Goal: Navigation & Orientation: Find specific page/section

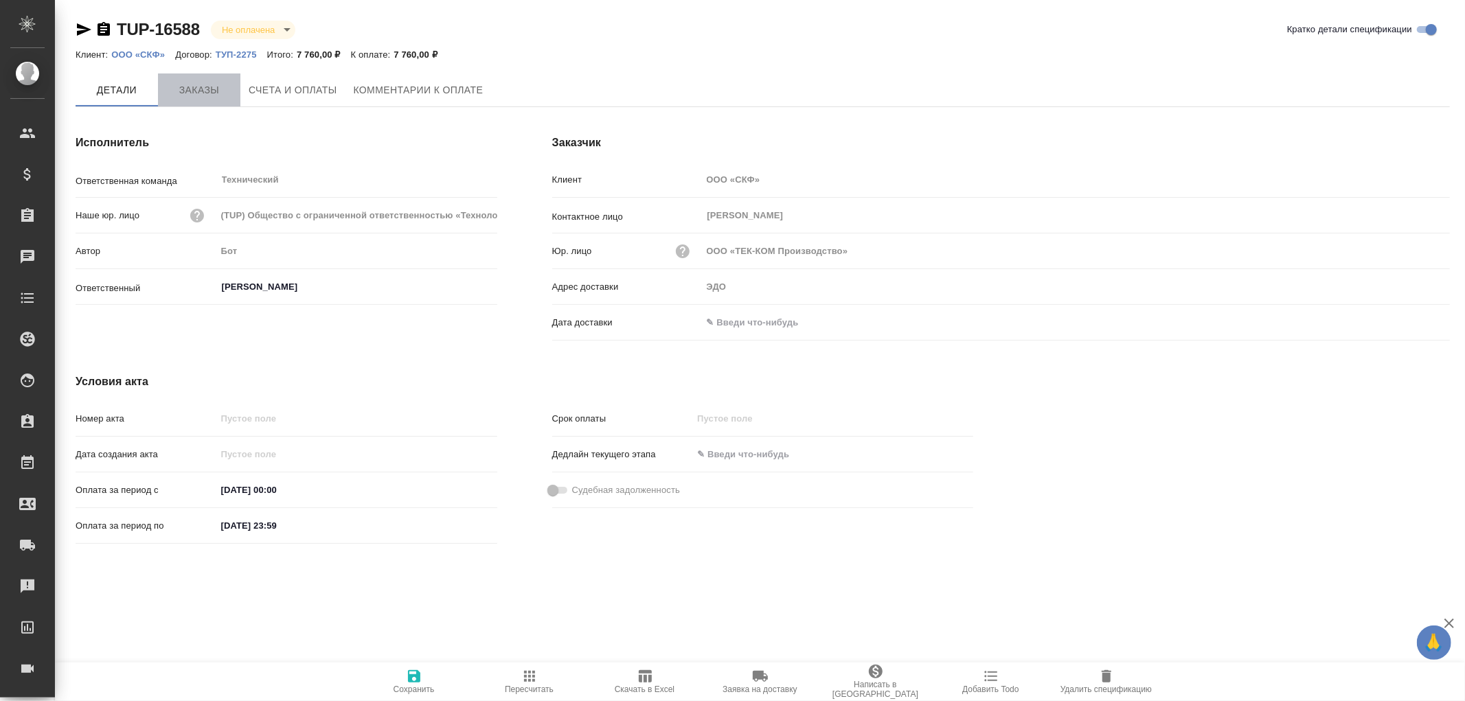
click at [196, 91] on span "Заказы" at bounding box center [199, 90] width 66 height 17
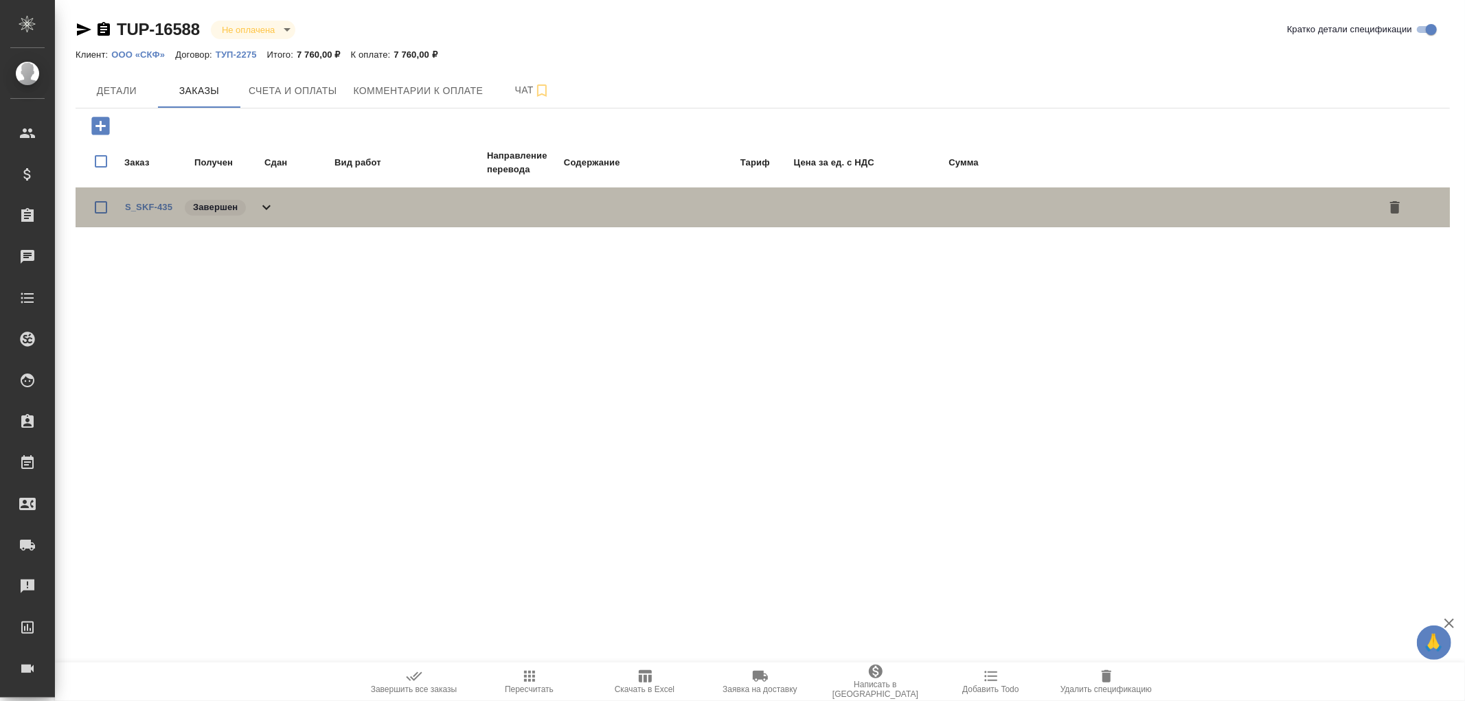
click at [268, 207] on icon at bounding box center [266, 207] width 8 height 5
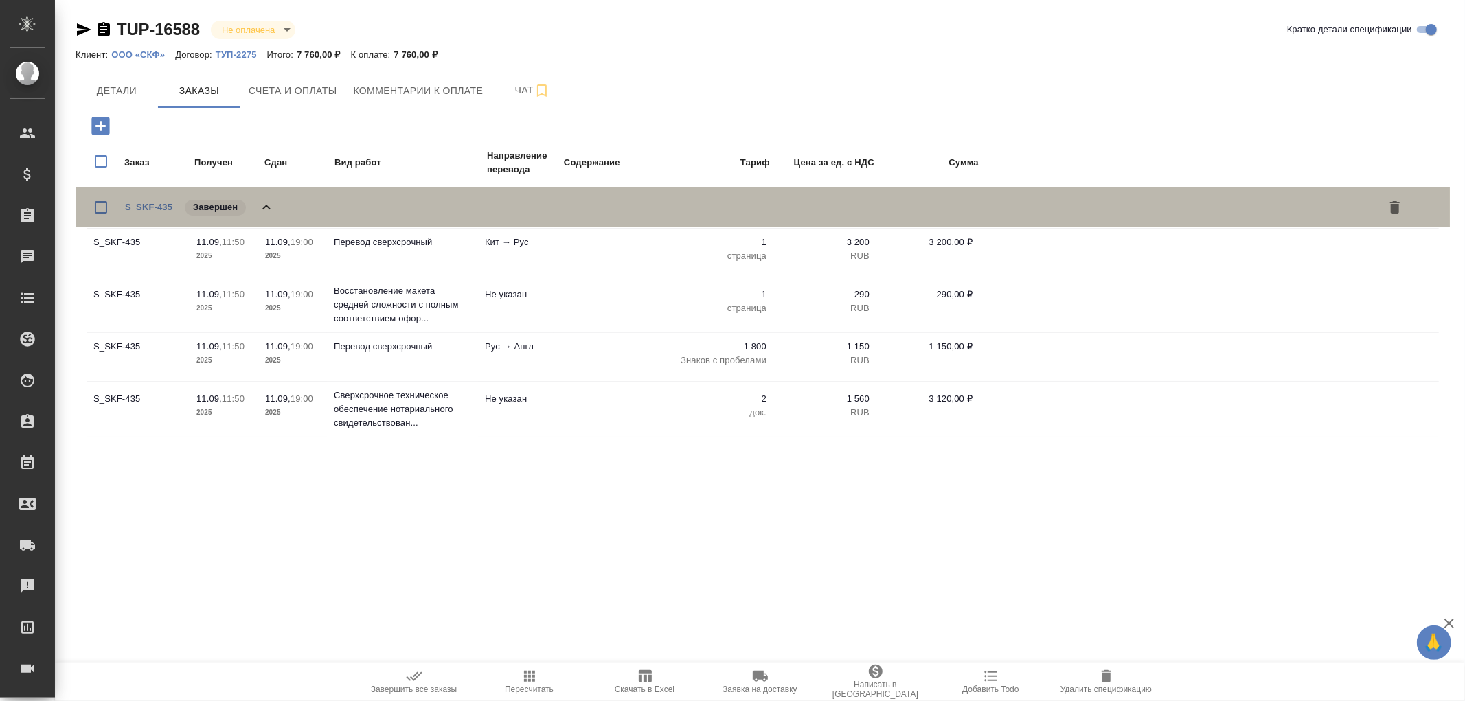
click at [268, 207] on icon at bounding box center [266, 207] width 16 height 16
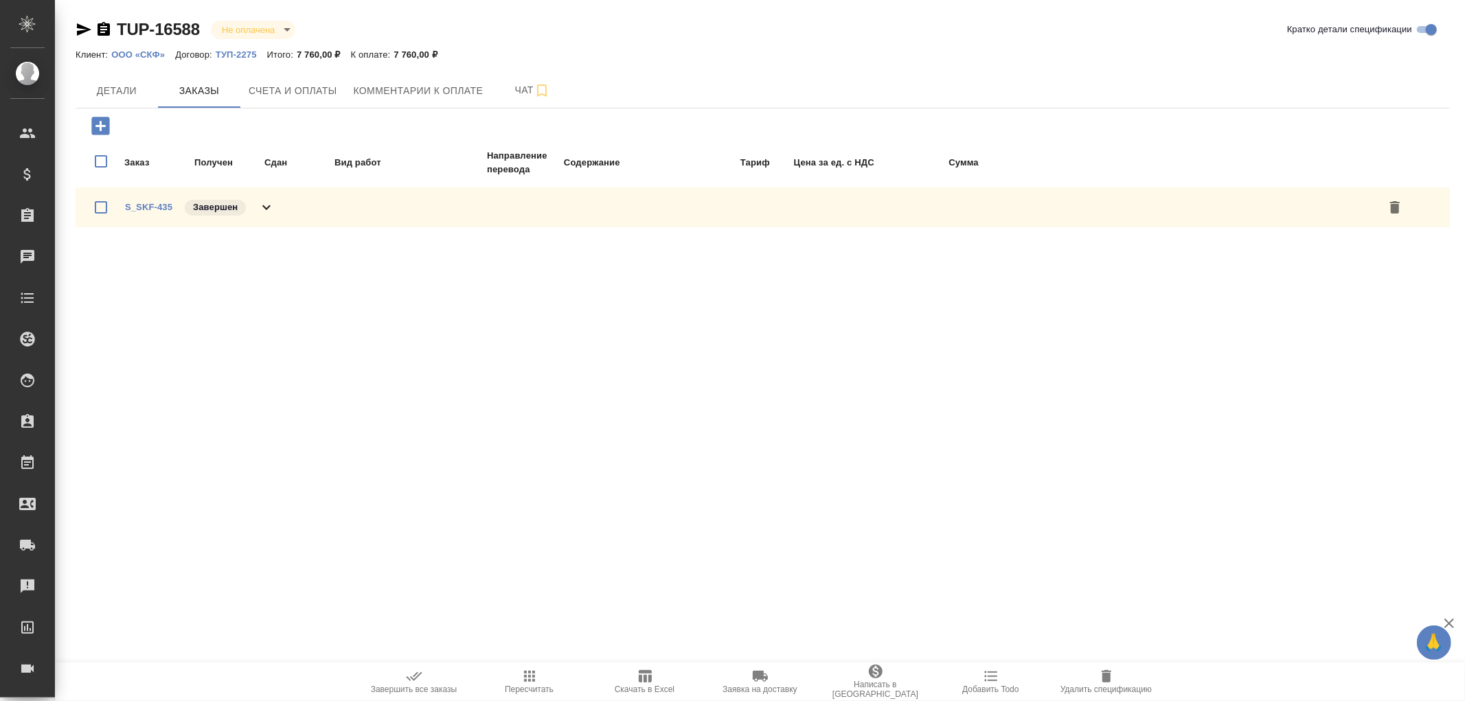
click at [239, 54] on p "ТУП-2275" at bounding box center [242, 54] width 52 height 10
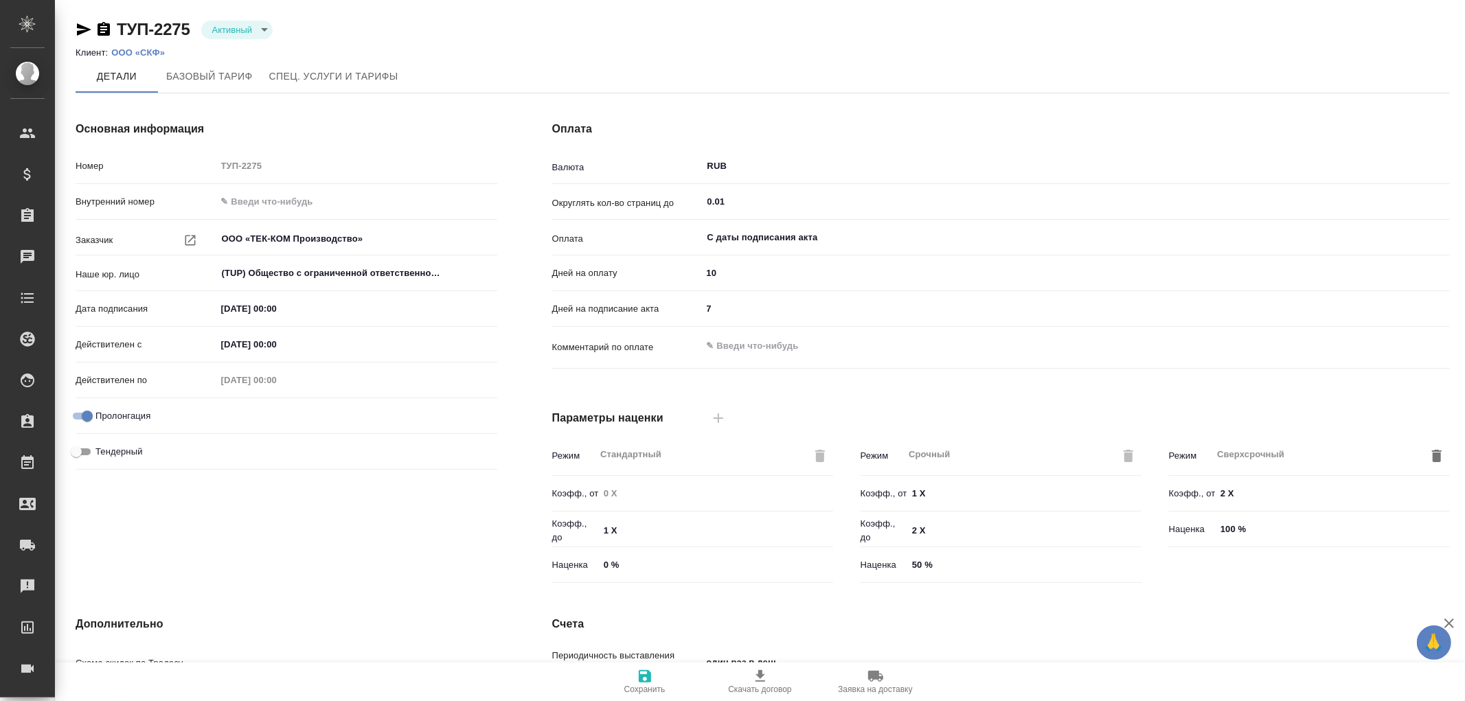
type input "Стандартный шаблон - 30-70-100 - ВЫБЕРИ МЕНЯ!"
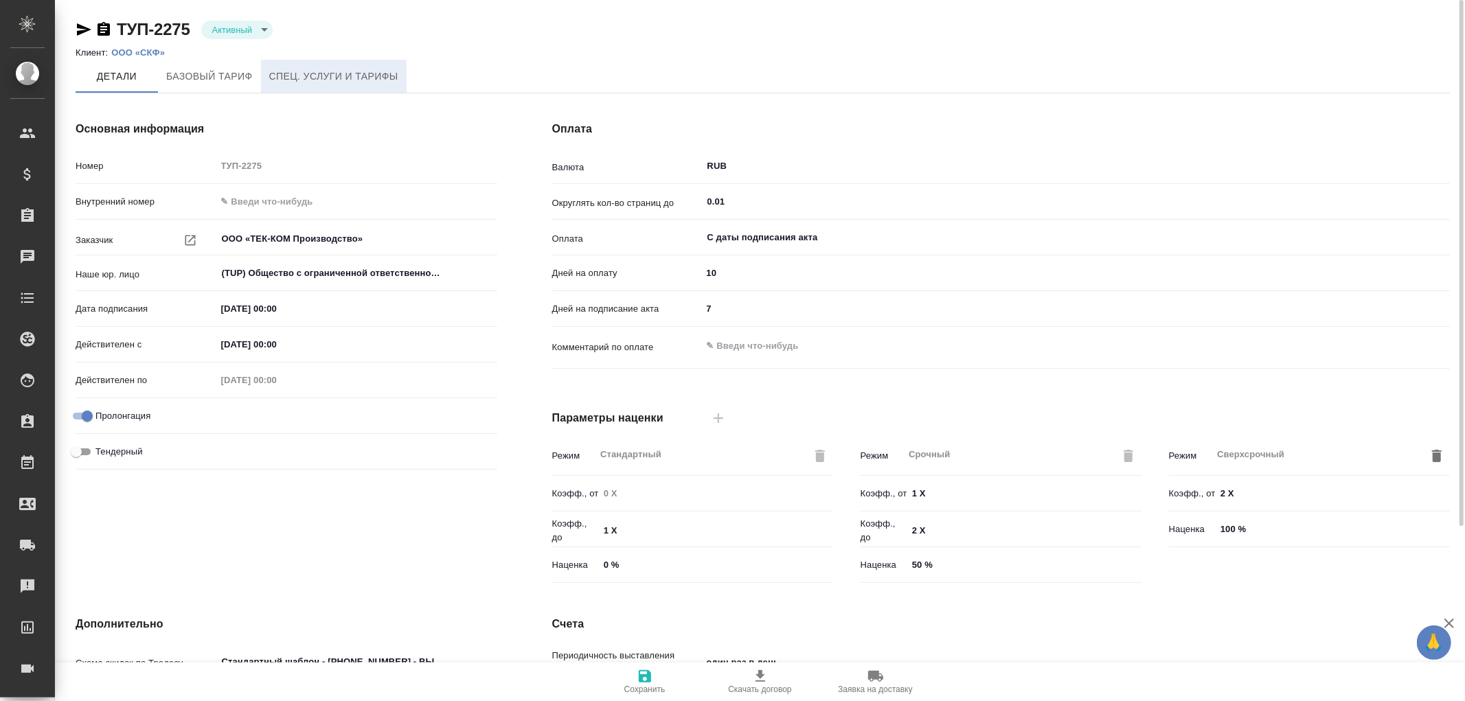
click at [296, 78] on span "Спец. услуги и тарифы" at bounding box center [333, 76] width 129 height 17
